Goal: Task Accomplishment & Management: Manage account settings

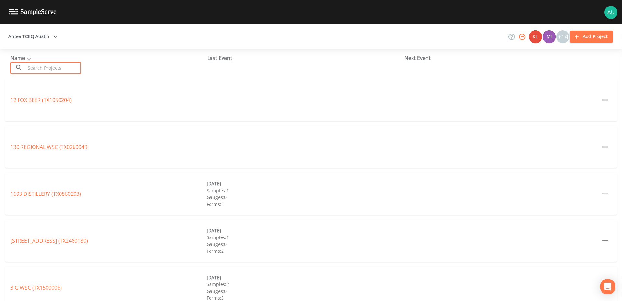
click at [69, 68] on input "text" at bounding box center [53, 68] width 56 height 12
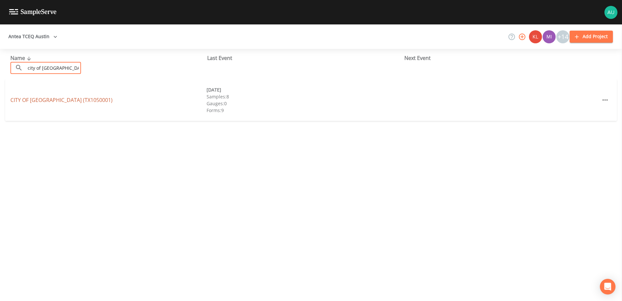
type input "city of [GEOGRAPHIC_DATA]"
click at [40, 100] on link "[GEOGRAPHIC_DATA] (TX1050001)" at bounding box center [61, 99] width 102 height 7
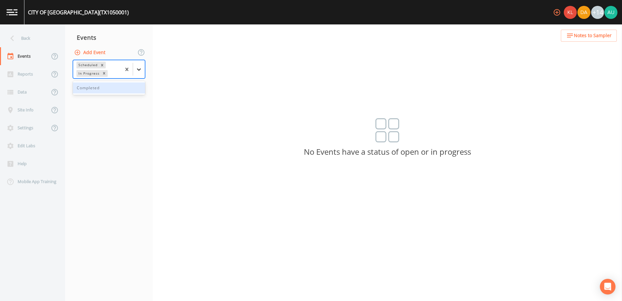
click at [141, 73] on div at bounding box center [139, 69] width 12 height 12
click at [132, 89] on div "Completed" at bounding box center [109, 87] width 72 height 11
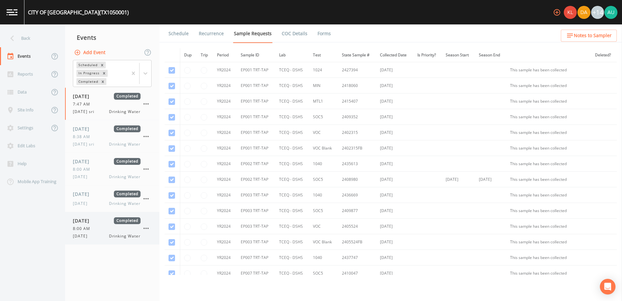
click at [109, 229] on div "8:00 AM" at bounding box center [107, 228] width 68 height 6
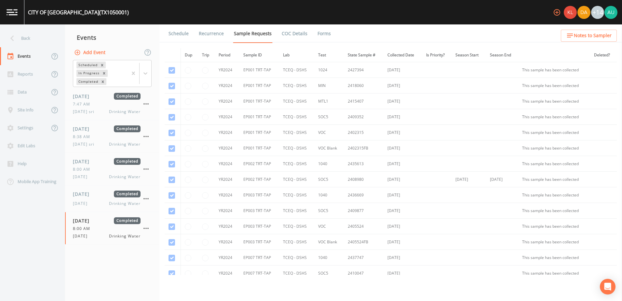
click at [321, 34] on link "Forms" at bounding box center [324, 33] width 15 height 18
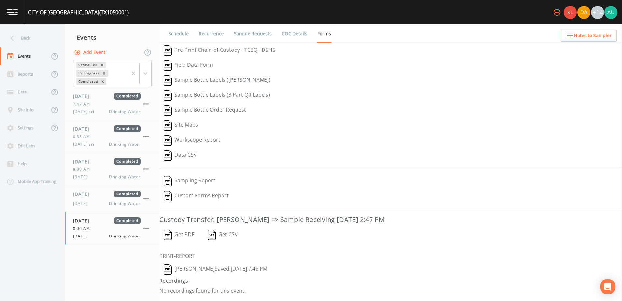
click at [287, 34] on link "COC Details" at bounding box center [295, 33] width 28 height 18
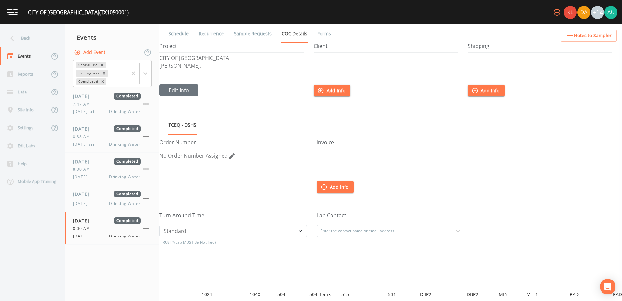
click at [244, 35] on link "Sample Requests" at bounding box center [253, 33] width 40 height 18
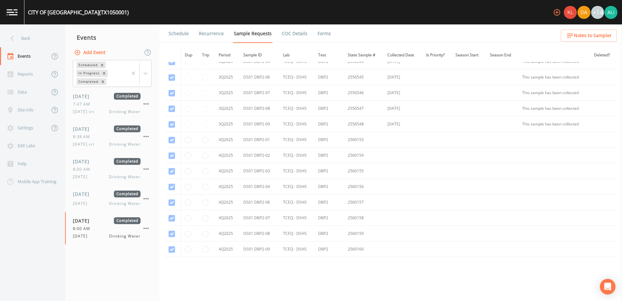
scroll to position [1851, 0]
click at [204, 250] on input "radio" at bounding box center [205, 249] width 7 height 7
radio input "false"
click at [204, 273] on div "Dup Trip Period Sample ID Lab Test State Sample # Collected Date Is Priority? S…" at bounding box center [391, 161] width 452 height 226
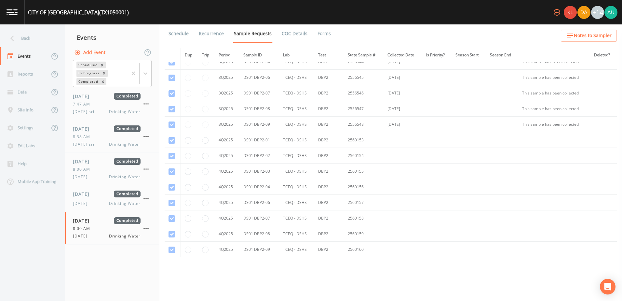
click at [171, 28] on link "Schedule" at bounding box center [179, 33] width 22 height 18
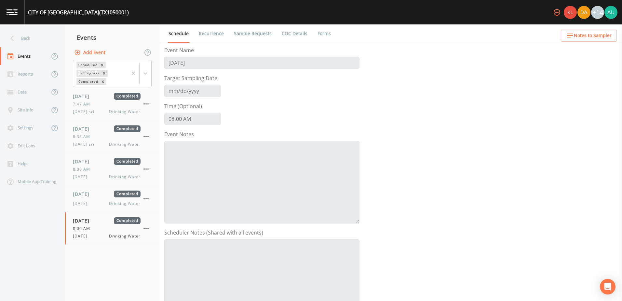
click at [301, 34] on link "COC Details" at bounding box center [295, 33] width 28 height 18
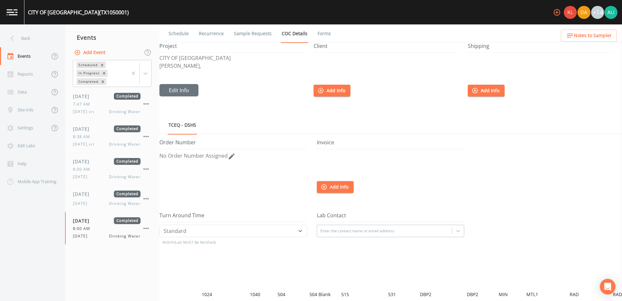
click at [243, 29] on link "Sample Requests" at bounding box center [253, 33] width 40 height 18
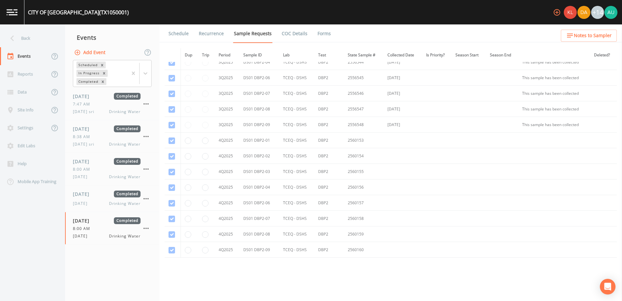
scroll to position [1852, 0]
click at [317, 35] on link "Forms" at bounding box center [324, 33] width 15 height 18
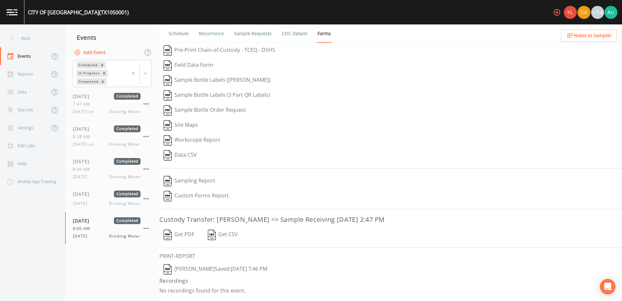
click at [190, 268] on button "[PERSON_NAME]  Saved: [DATE] 7:46 PM" at bounding box center [215, 269] width 112 height 15
click at [265, 33] on link "Sample Requests" at bounding box center [253, 33] width 40 height 18
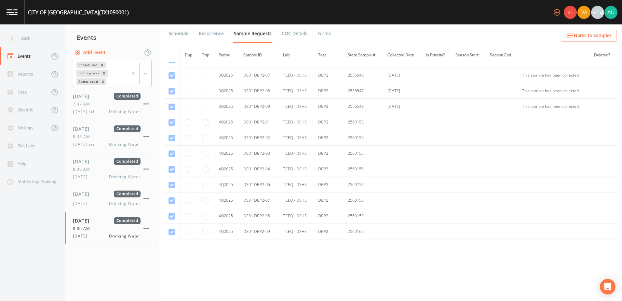
scroll to position [1885, 0]
click at [592, 33] on span "Notes to Sampler" at bounding box center [593, 36] width 38 height 8
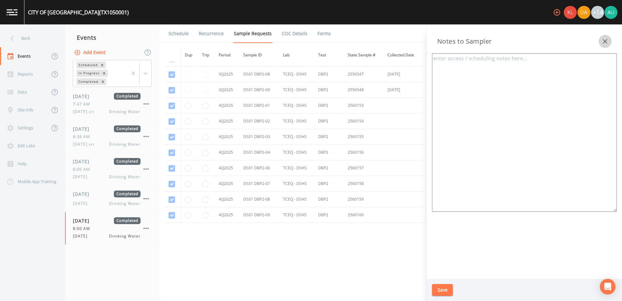
click at [608, 41] on icon "button" at bounding box center [605, 41] width 8 height 8
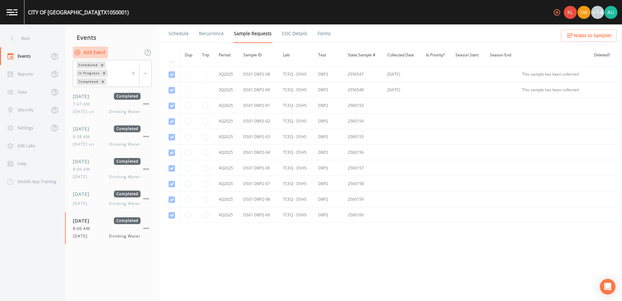
click at [93, 51] on button "Add Event" at bounding box center [90, 53] width 35 height 12
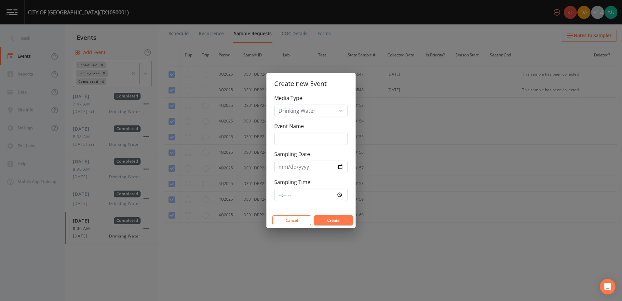
click at [199, 256] on div "Create new Event Media Type Drinking Water Event Name Sampling Date Sampling Ti…" at bounding box center [311, 150] width 622 height 301
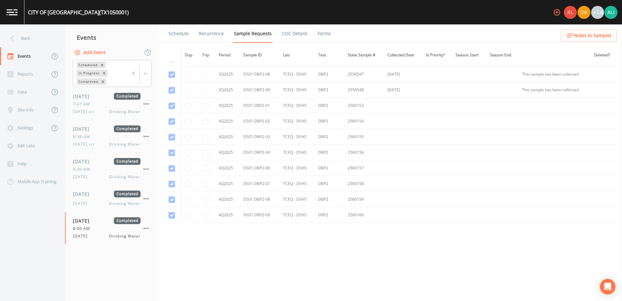
click at [180, 33] on link "Schedule" at bounding box center [179, 33] width 22 height 18
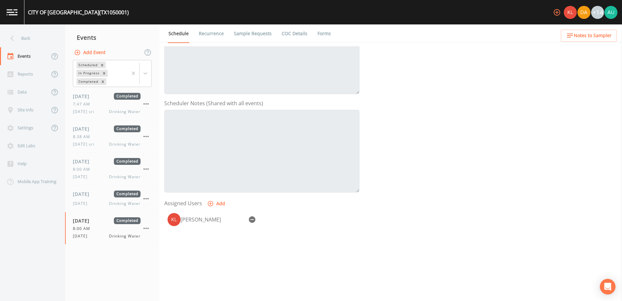
scroll to position [129, 0]
click at [249, 36] on link "Sample Requests" at bounding box center [253, 33] width 40 height 18
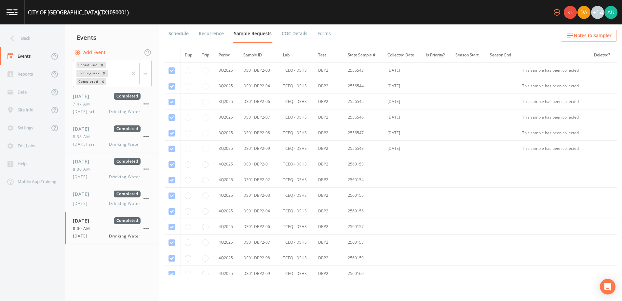
scroll to position [1885, 0]
